Goal: Transaction & Acquisition: Book appointment/travel/reservation

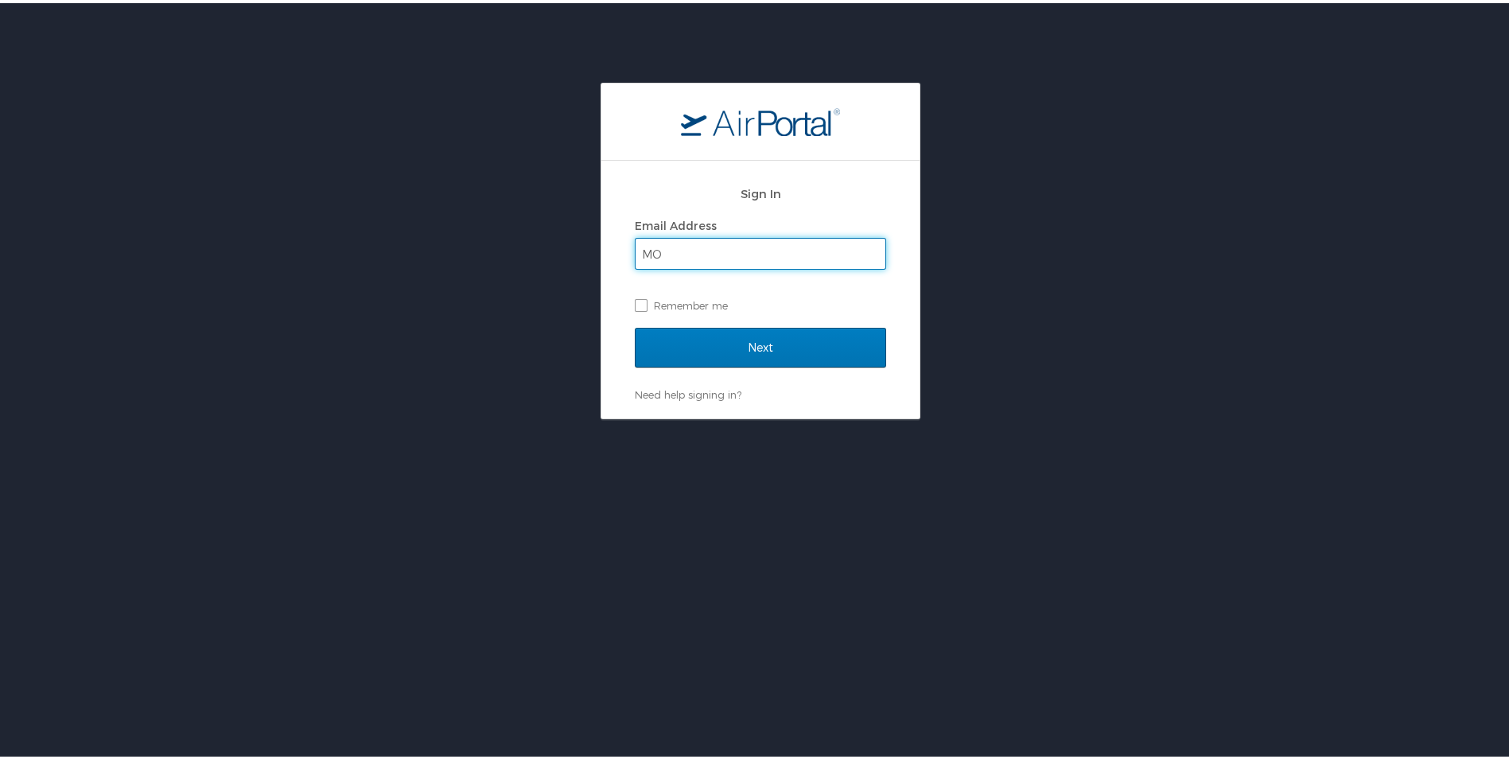
type input "M"
type input "molly.marek.ctr@spaceforce.mil"
click at [637, 302] on label "Remember me" at bounding box center [760, 302] width 251 height 24
click at [637, 302] on input "Remember me" at bounding box center [640, 301] width 10 height 10
checkbox input "true"
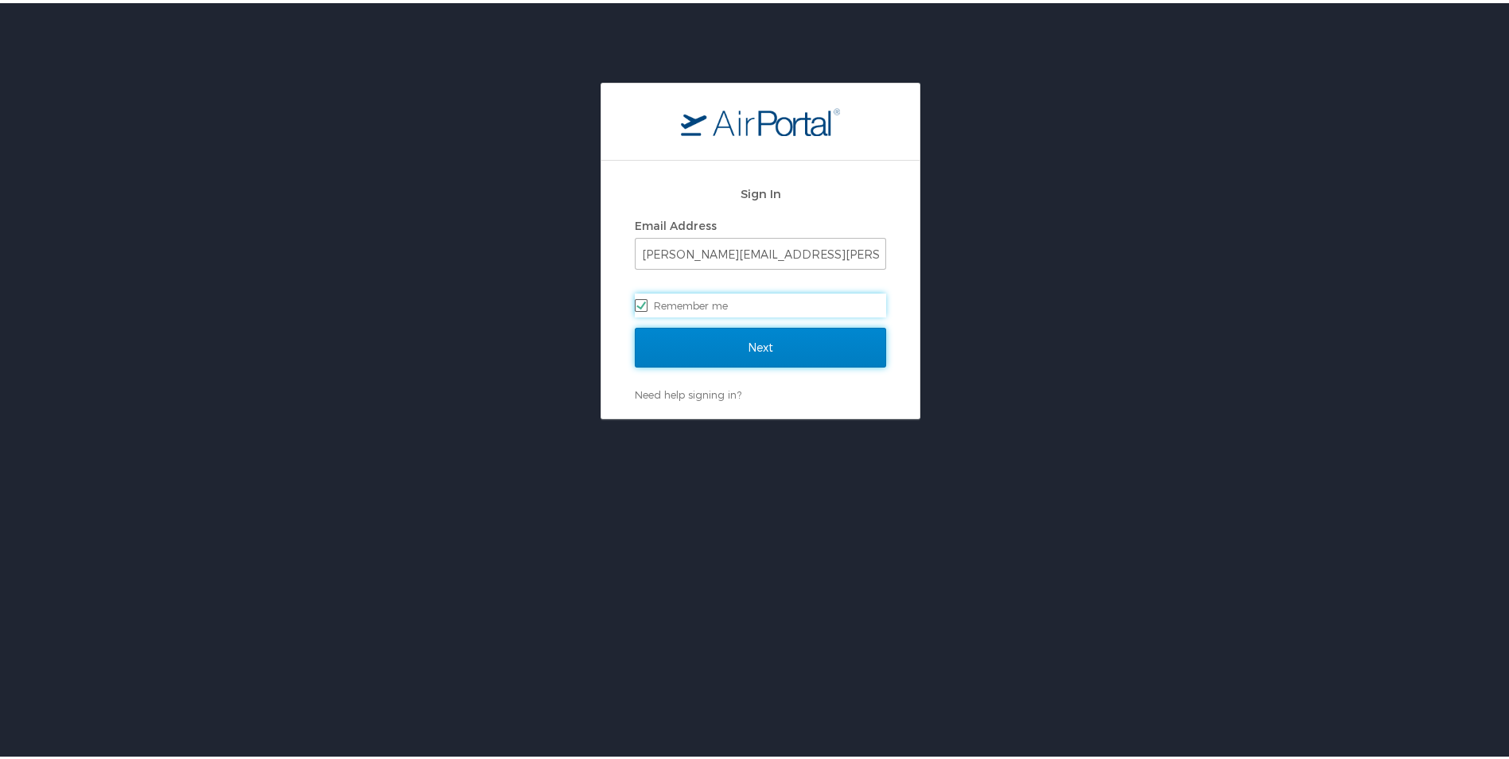
click at [807, 348] on input "Next" at bounding box center [760, 345] width 251 height 40
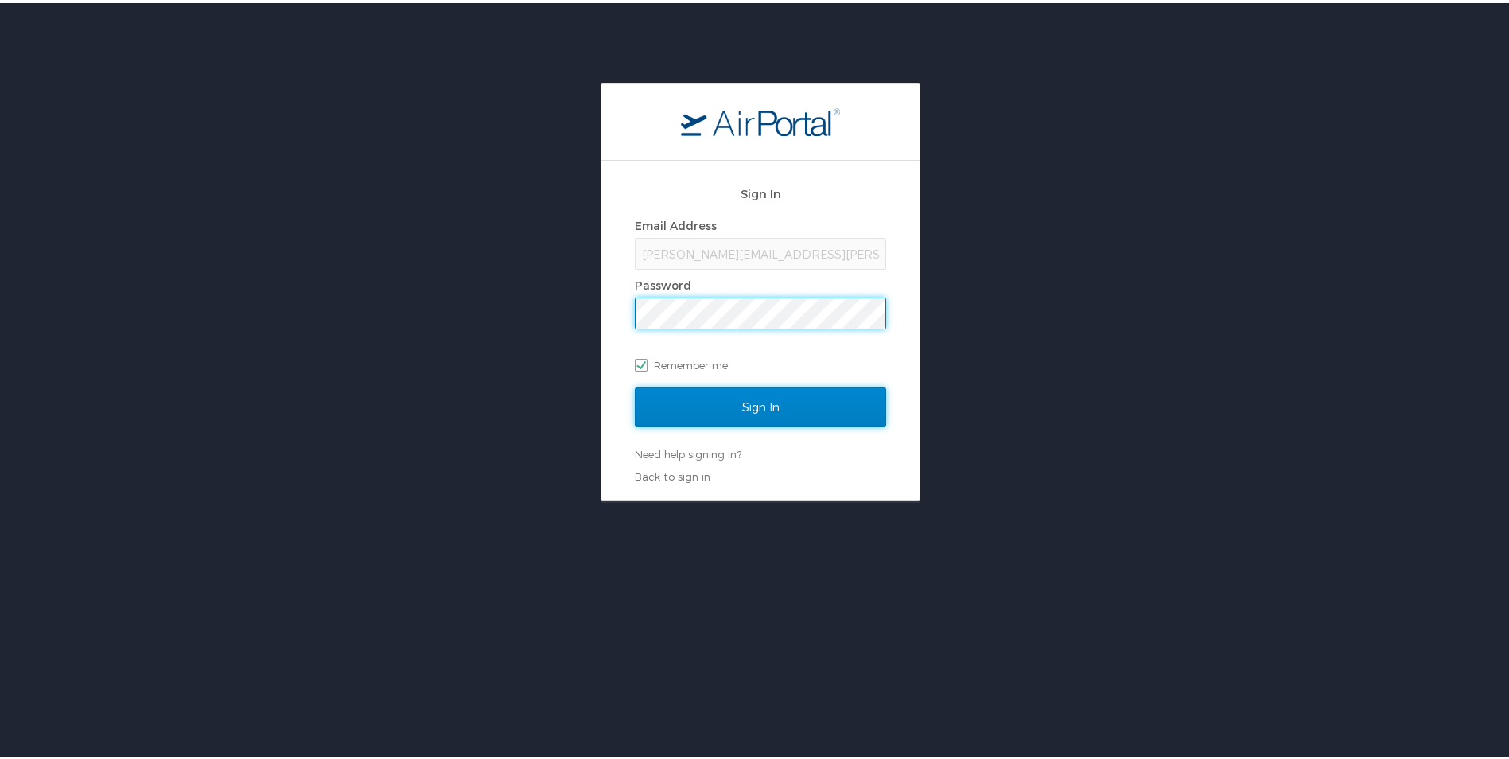
click at [778, 407] on input "Sign In" at bounding box center [760, 404] width 251 height 40
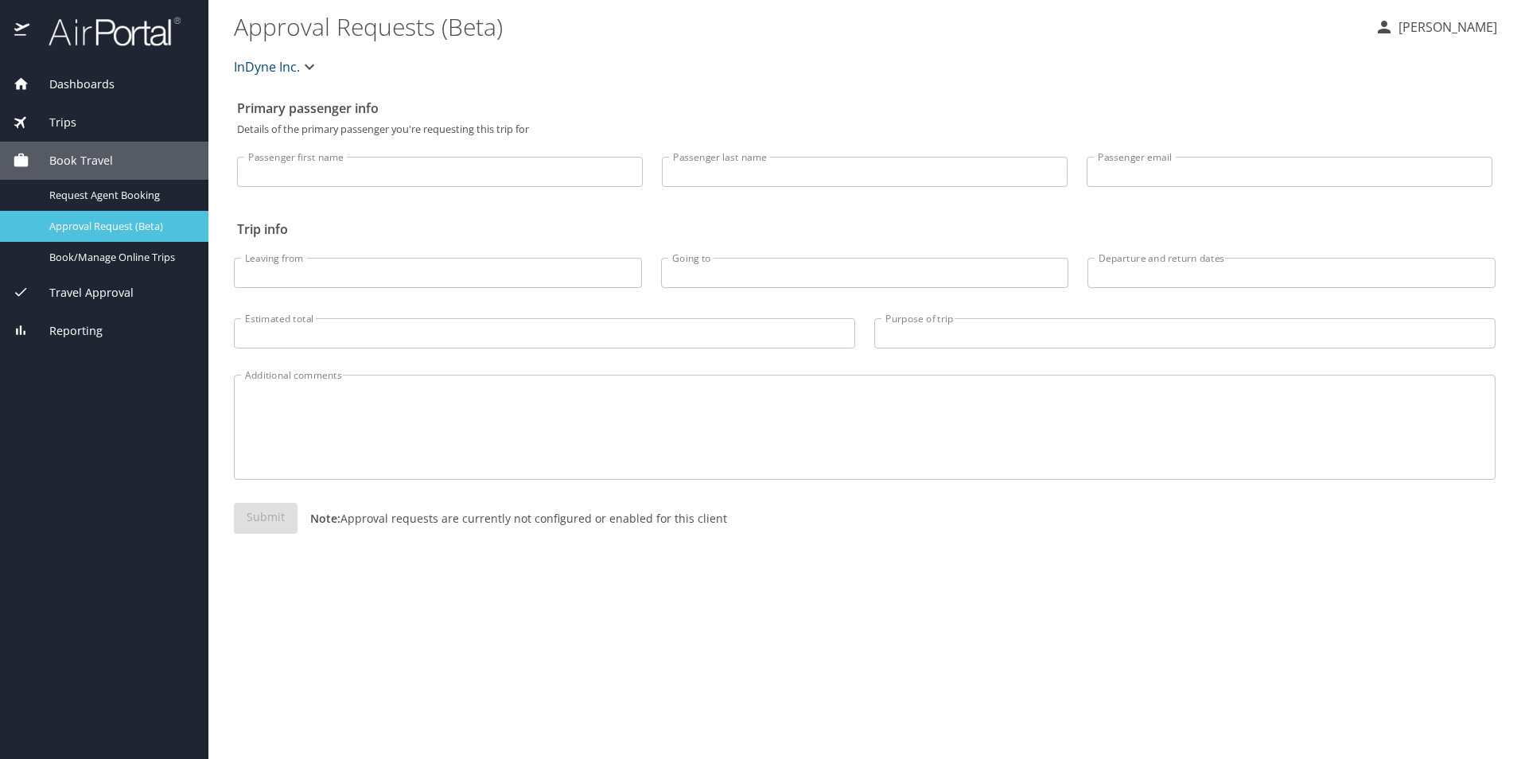
click at [131, 224] on span "Approval Request (Beta)" at bounding box center [119, 226] width 140 height 15
click at [161, 199] on span "Request Agent Booking" at bounding box center [119, 195] width 140 height 15
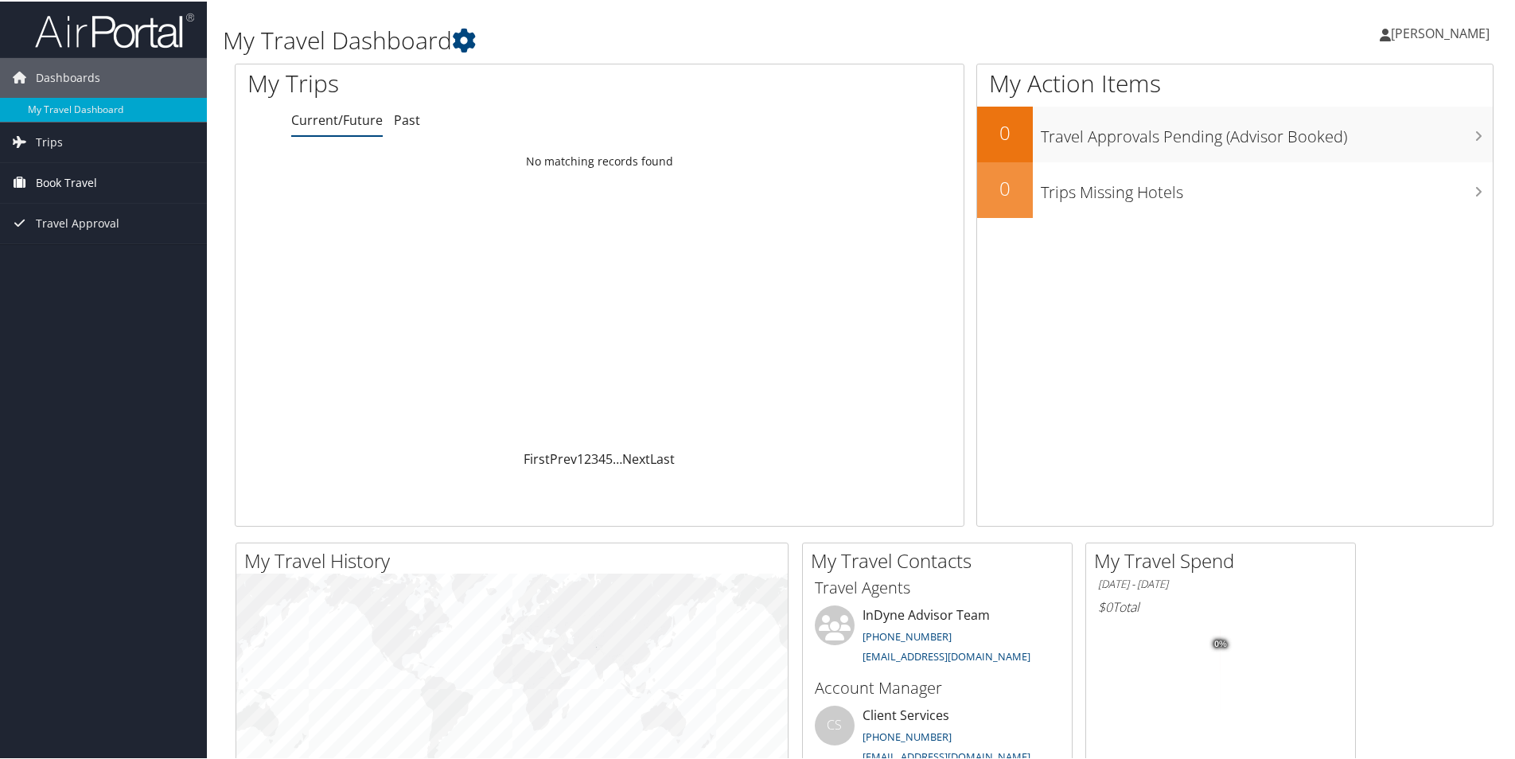
click at [81, 177] on span "Book Travel" at bounding box center [66, 182] width 61 height 40
click at [82, 216] on link "Agent Booking Request" at bounding box center [103, 213] width 207 height 24
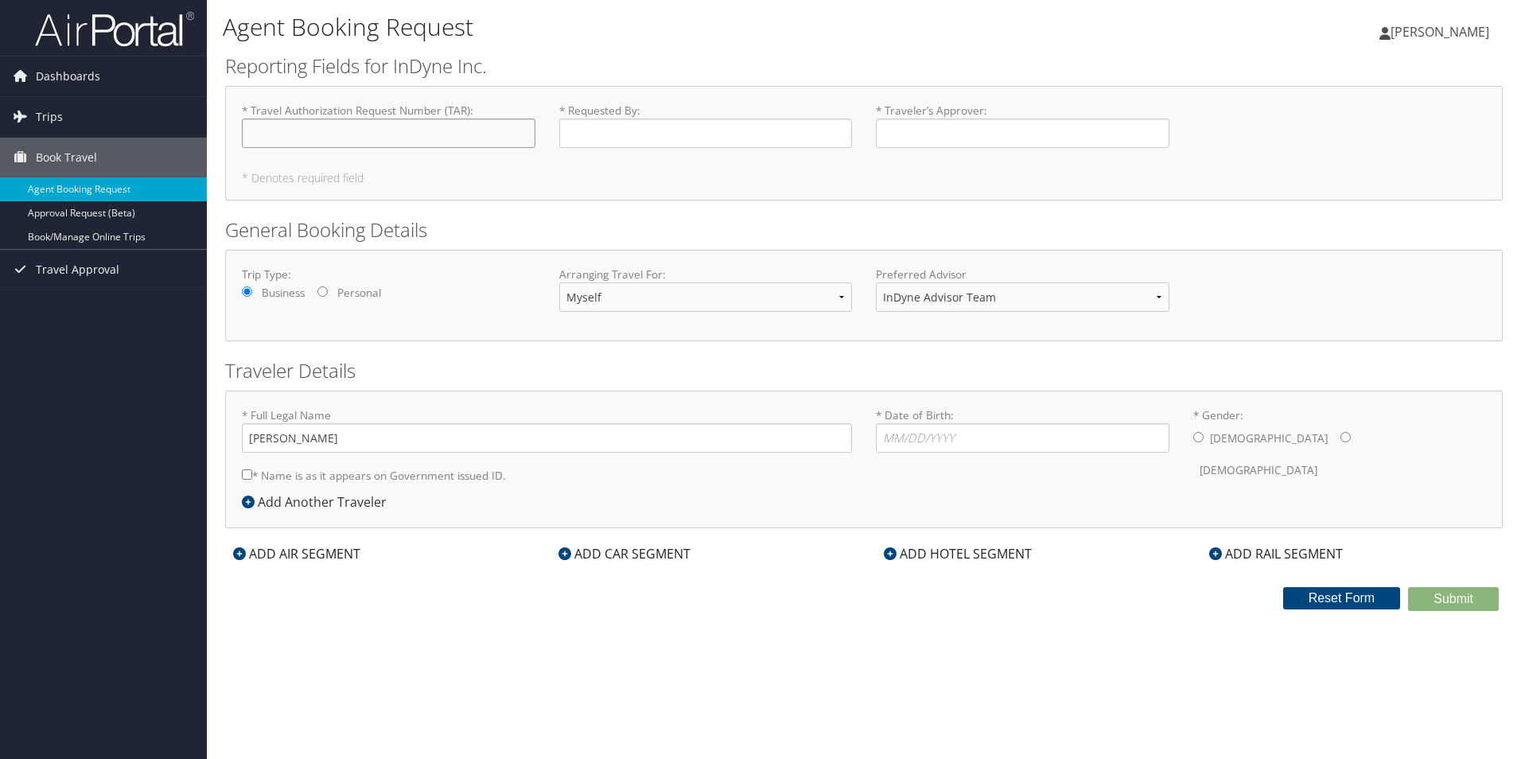
click at [316, 134] on input "* Travel Authorization Request Number (TAR) : Required" at bounding box center [389, 133] width 294 height 29
type input "TAR-2025-14-0168"
type input "[PERSON_NAME]"
click at [983, 424] on label "* Date of Birth: Invalid Date" at bounding box center [1023, 429] width 294 height 45
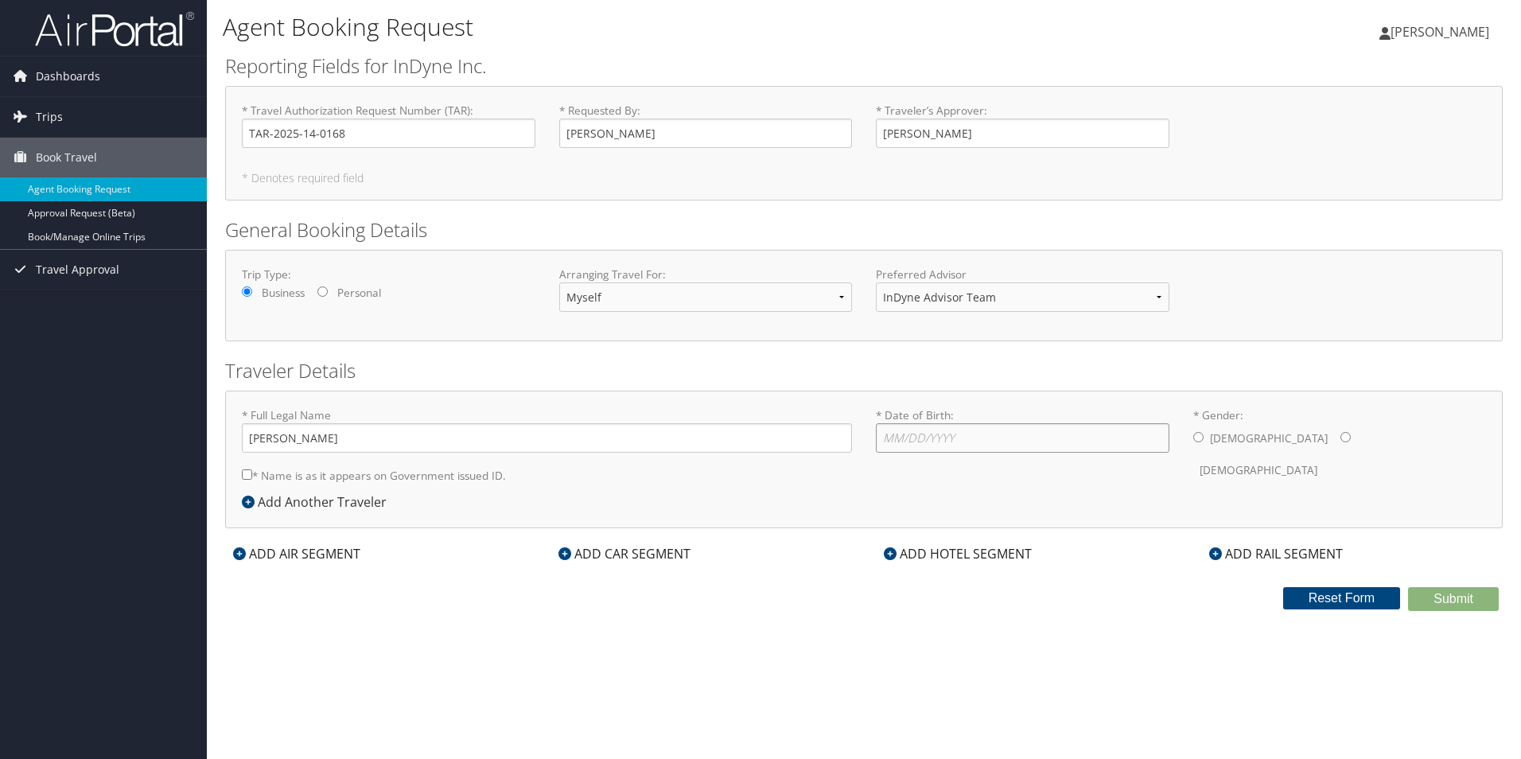
click at [983, 429] on input "* Date of Birth: Invalid Date" at bounding box center [1023, 437] width 294 height 29
type input "[DATE]"
click at [1341, 435] on input "* Gender: [DEMOGRAPHIC_DATA] [DEMOGRAPHIC_DATA]" at bounding box center [1346, 437] width 10 height 10
radio input "true"
click at [246, 476] on input "* Name is as it appears on Government issued ID." at bounding box center [247, 474] width 10 height 10
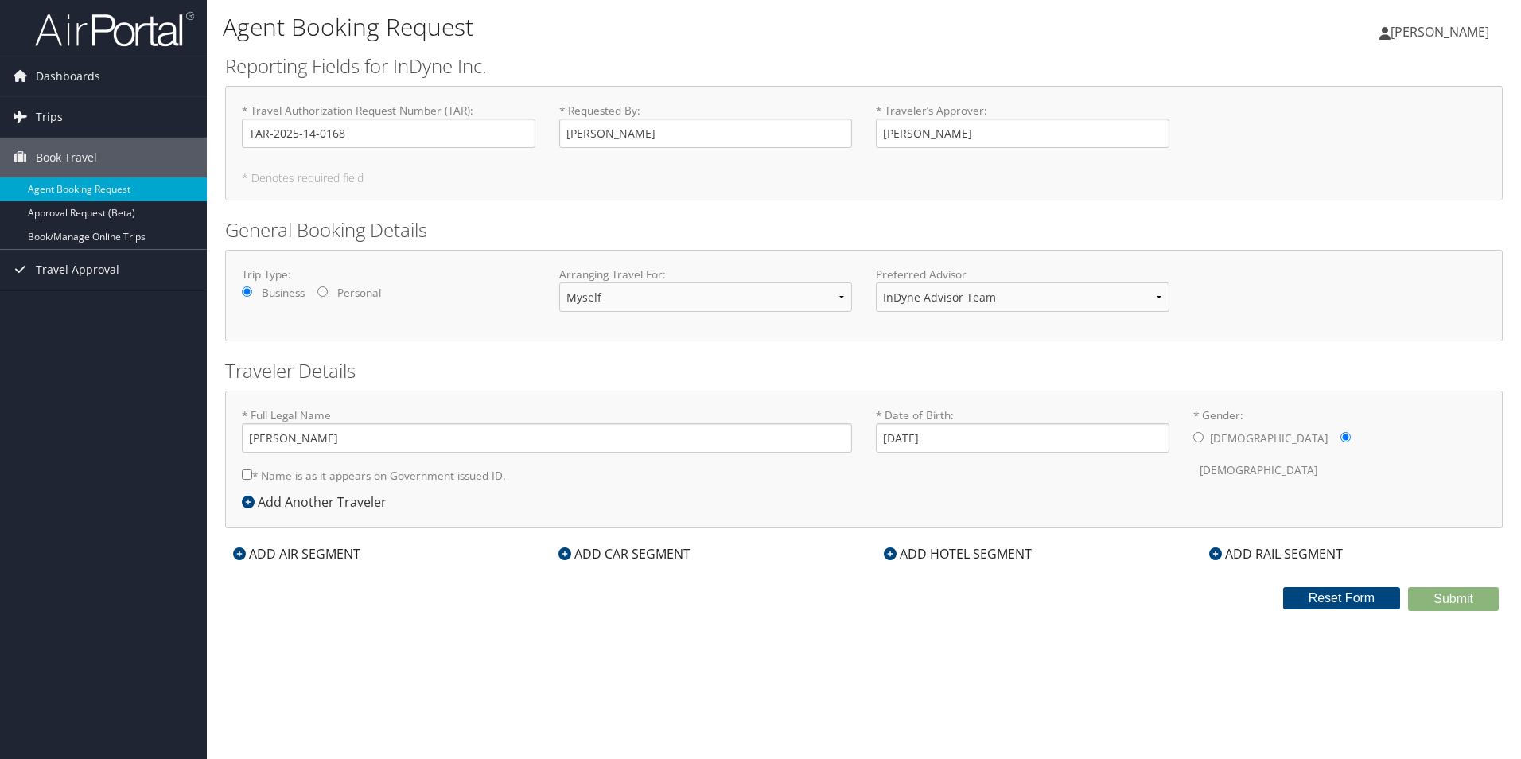
checkbox input "true"
click at [963, 551] on div "ADD HOTEL SEGMENT" at bounding box center [958, 553] width 164 height 19
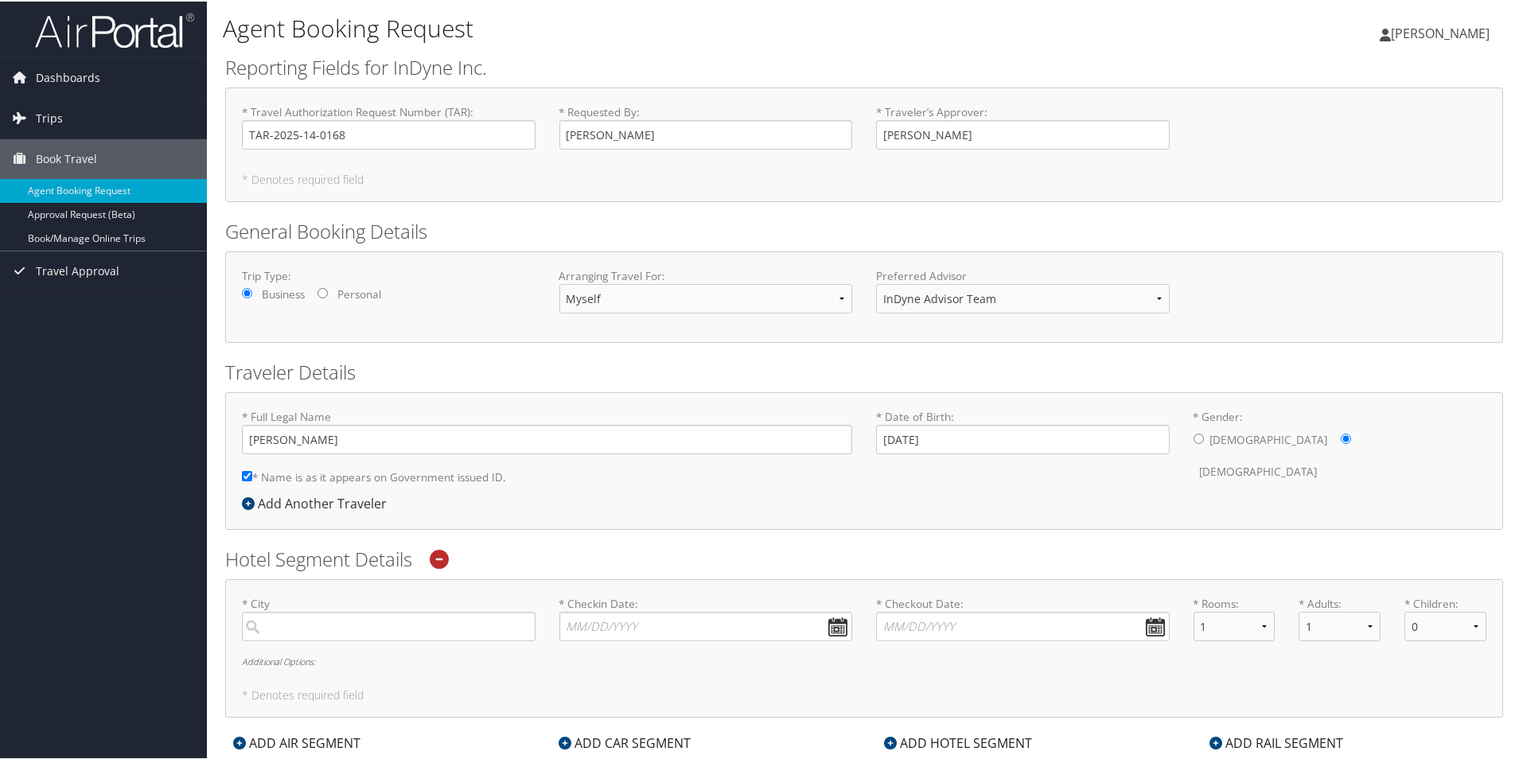
click at [555, 556] on h2 "Hotel Segment Details" at bounding box center [864, 557] width 1278 height 27
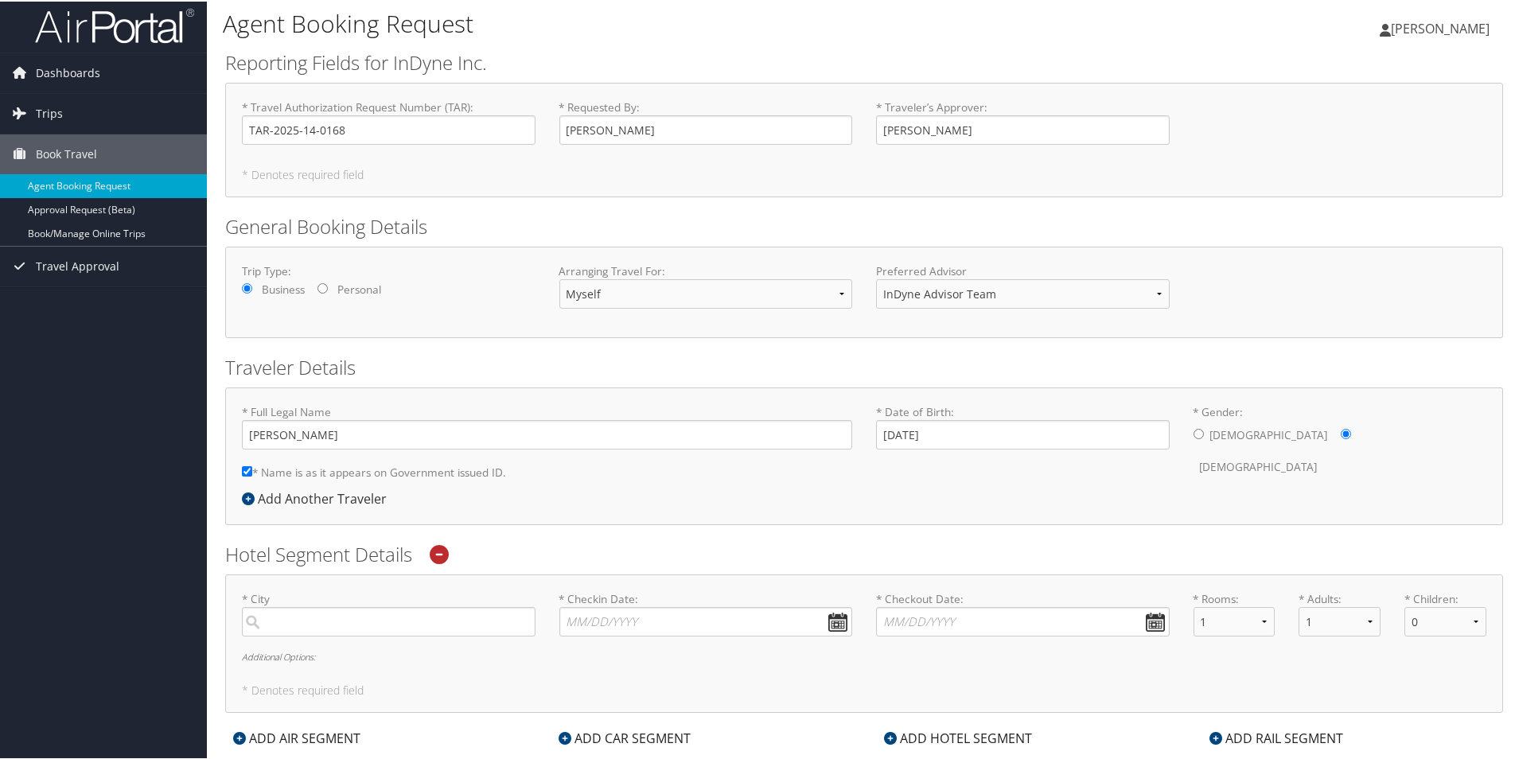
scroll to position [159, 0]
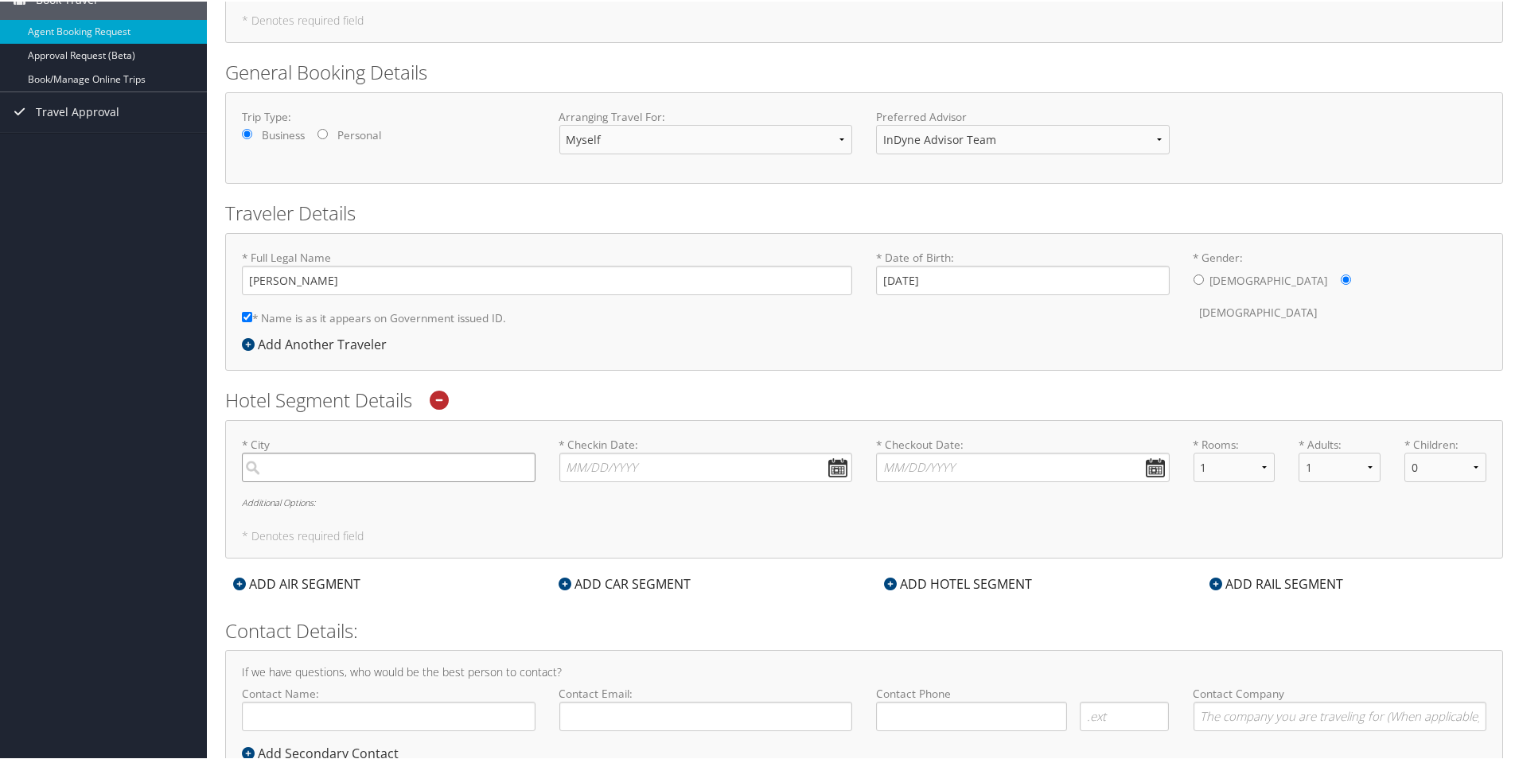
click at [453, 462] on input "search" at bounding box center [389, 465] width 294 height 29
click at [356, 496] on div "Bismarck (BIS [GEOGRAPHIC_DATA])" at bounding box center [391, 499] width 272 height 21
click at [356, 481] on input "bismarck" at bounding box center [389, 465] width 294 height 29
type input "Bismarck"
click at [616, 468] on input "* Checkin Date: Dates must be valid" at bounding box center [706, 465] width 294 height 29
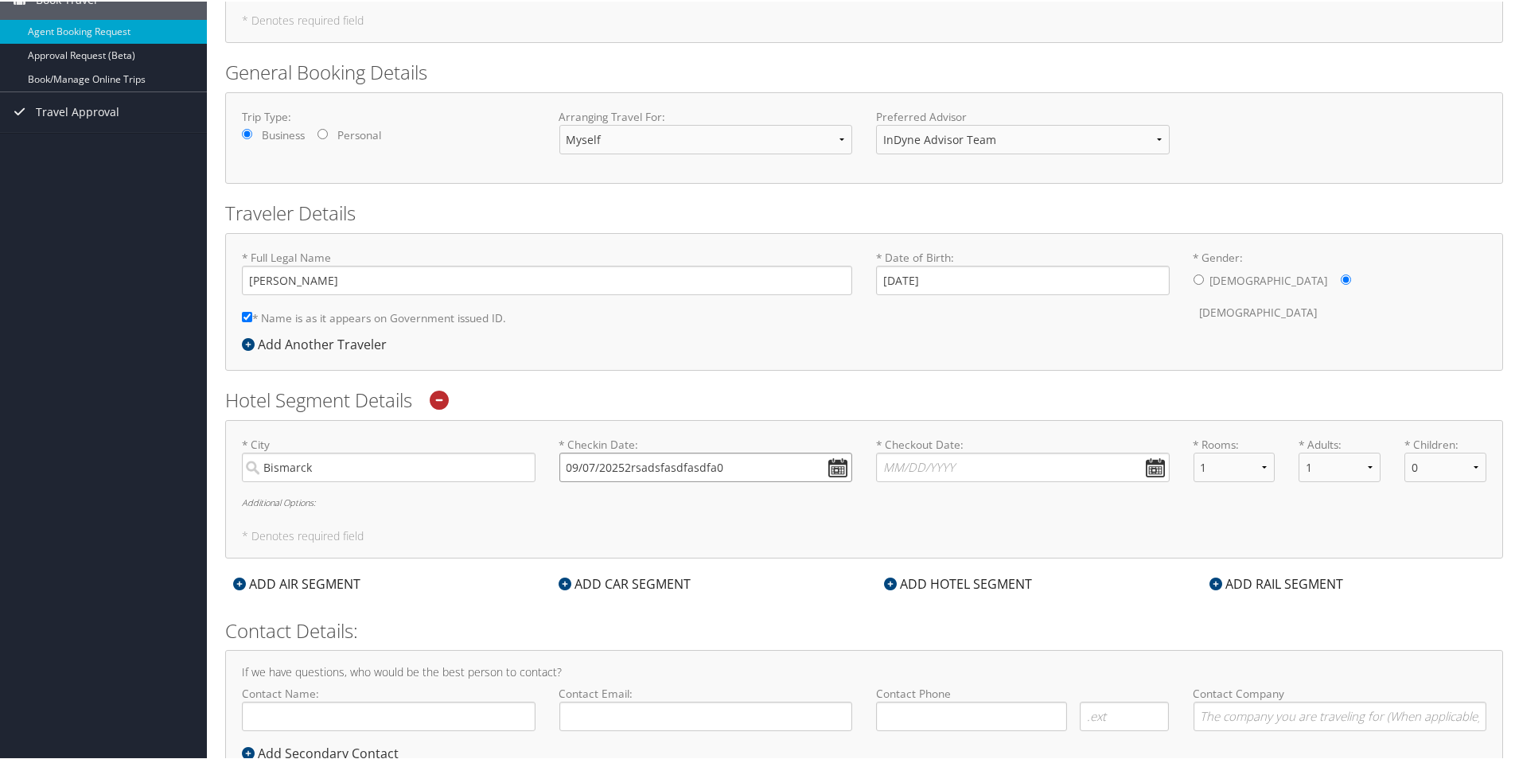
click at [843, 464] on input "09/07/20252rsadsfasdfasdfa0" at bounding box center [706, 465] width 294 height 29
click at [833, 466] on input "09/07/20252rsadsfasdfasdfa0" at bounding box center [706, 465] width 294 height 29
click at [835, 480] on input "09/07/20252rsadsfasdfasdfa0" at bounding box center [706, 465] width 294 height 29
click at [686, 455] on input "09/07/20252rsadsfasdfasdfa0" at bounding box center [706, 465] width 294 height 29
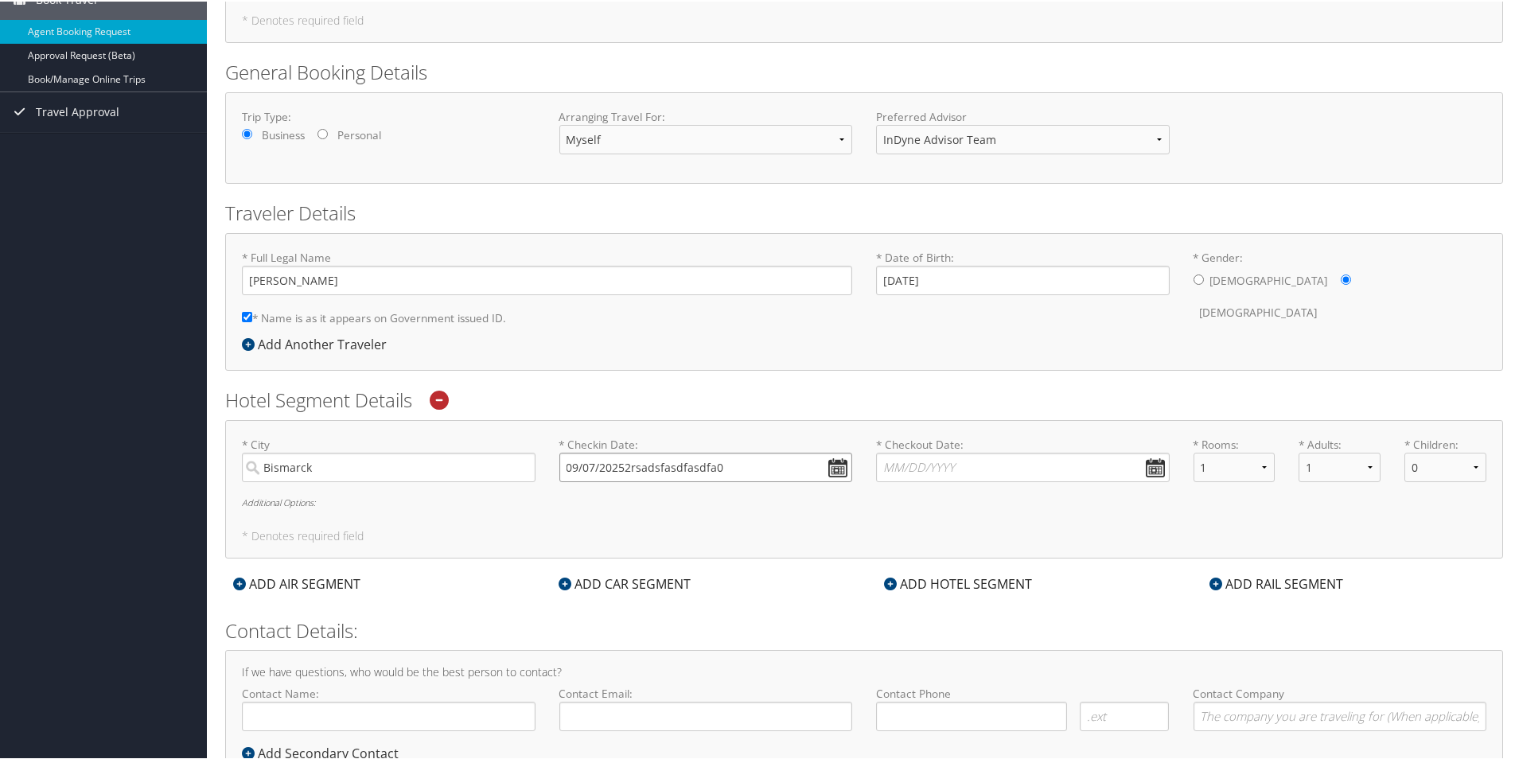
click at [681, 469] on input "09/07/20252rsadsfasdfasdfa0" at bounding box center [706, 465] width 294 height 29
click at [538, 470] on div "* City Bismarck Required * Checkin Date: 09/07/20252rsadsfasdfasdfa0 Dates must…" at bounding box center [864, 464] width 1268 height 58
type input "09/07/20252rsadsfasdfasdfa0"
click at [1041, 451] on input "* Checkout Date: Dates must be valid" at bounding box center [1023, 465] width 294 height 29
click at [438, 389] on icon at bounding box center [439, 398] width 19 height 19
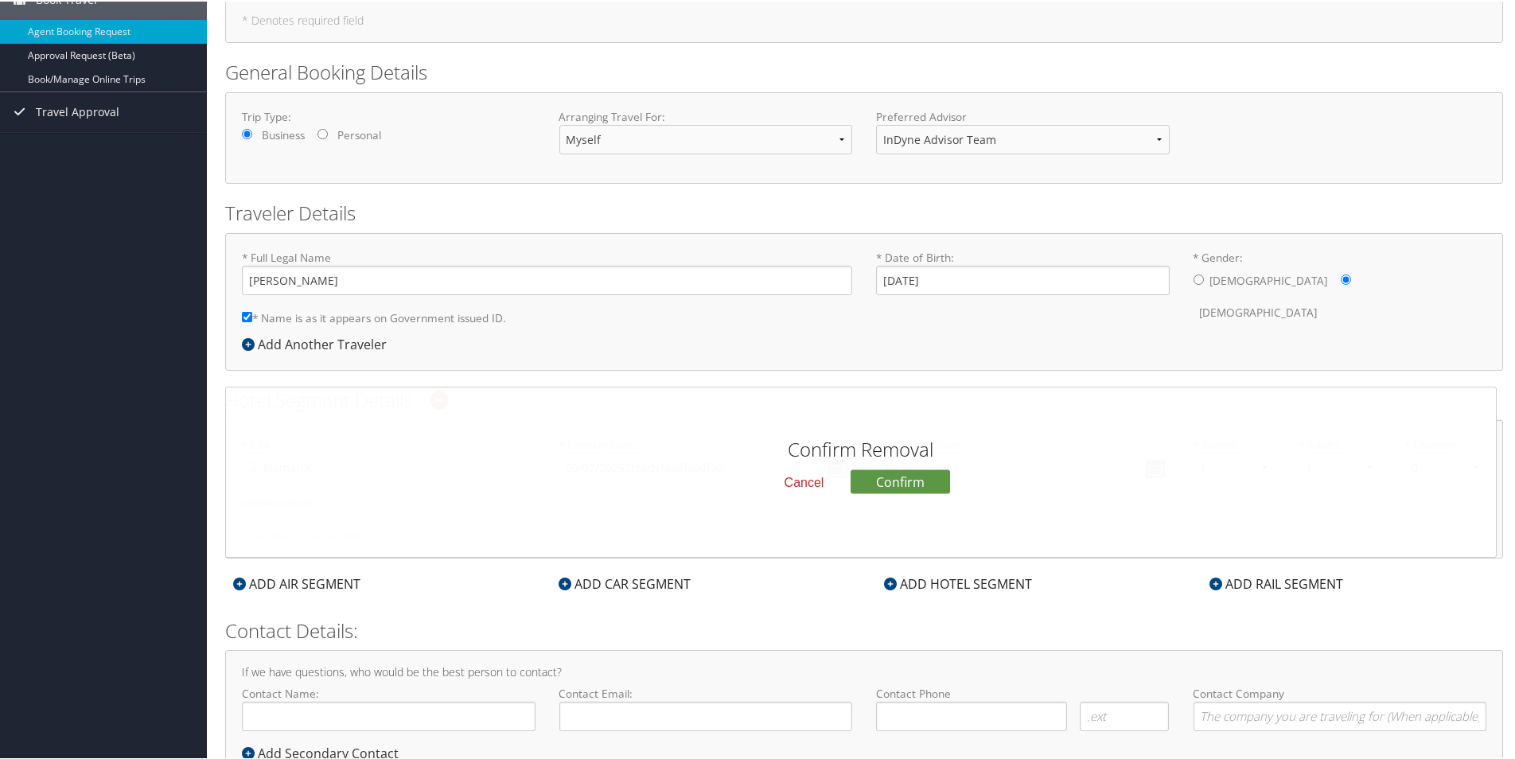
scroll to position [218, 0]
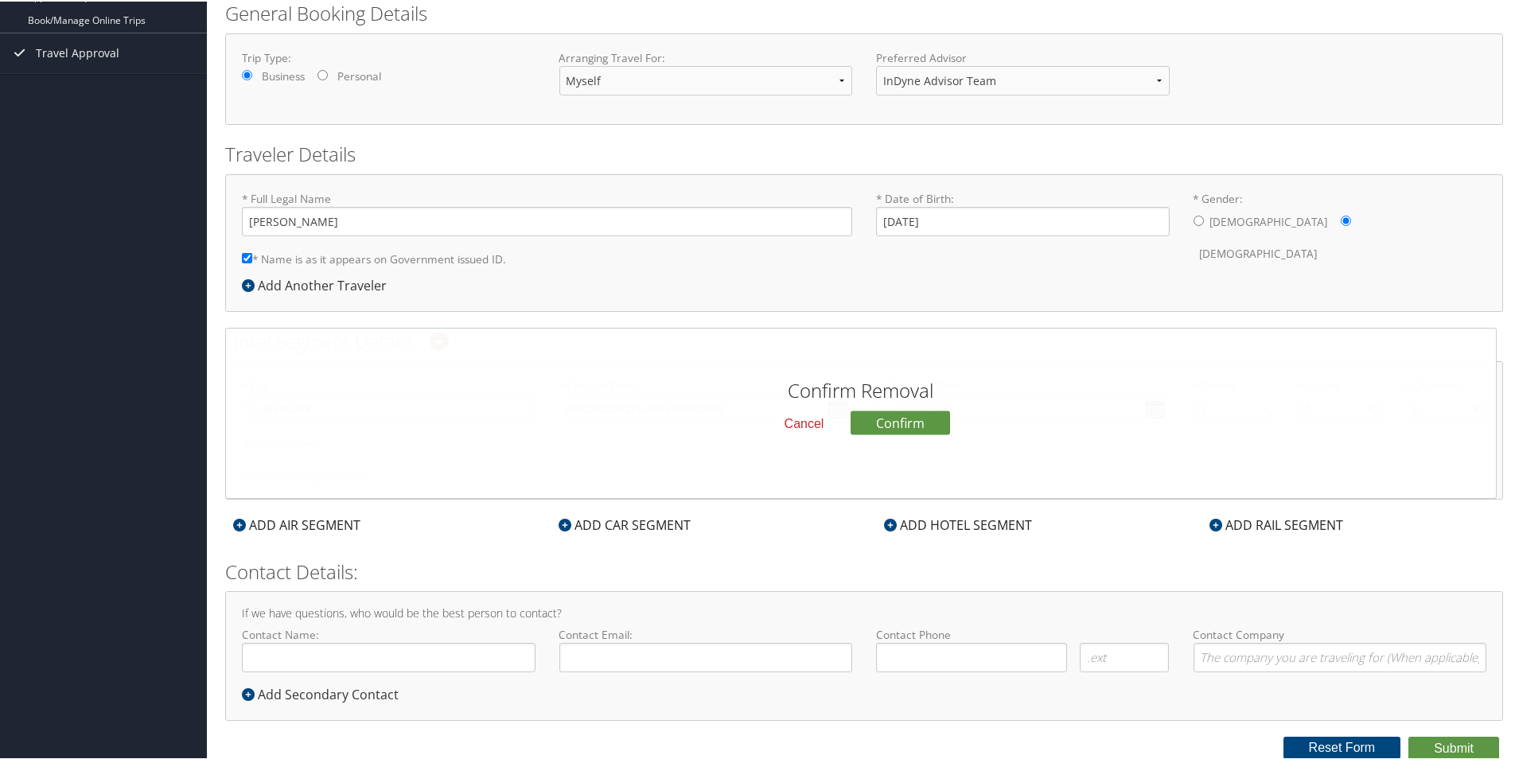
click at [804, 425] on button "Cancel" at bounding box center [804, 421] width 65 height 27
